Goal: Transaction & Acquisition: Purchase product/service

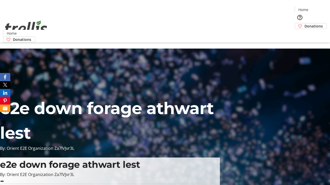
click at [304, 23] on span "Donations" at bounding box center [313, 25] width 18 height 5
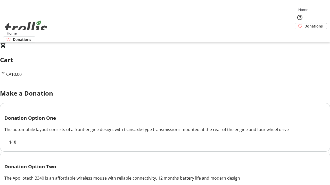
click at [16, 146] on span "$10" at bounding box center [12, 142] width 7 height 6
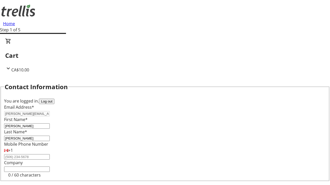
select select "CA"
select select "BC"
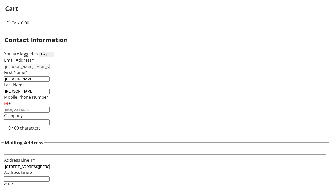
type input "Kelowna"
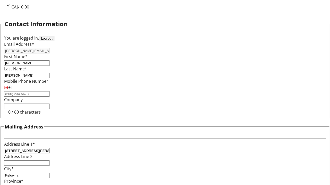
type input "V1Y 0C2"
